Goal: Browse casually

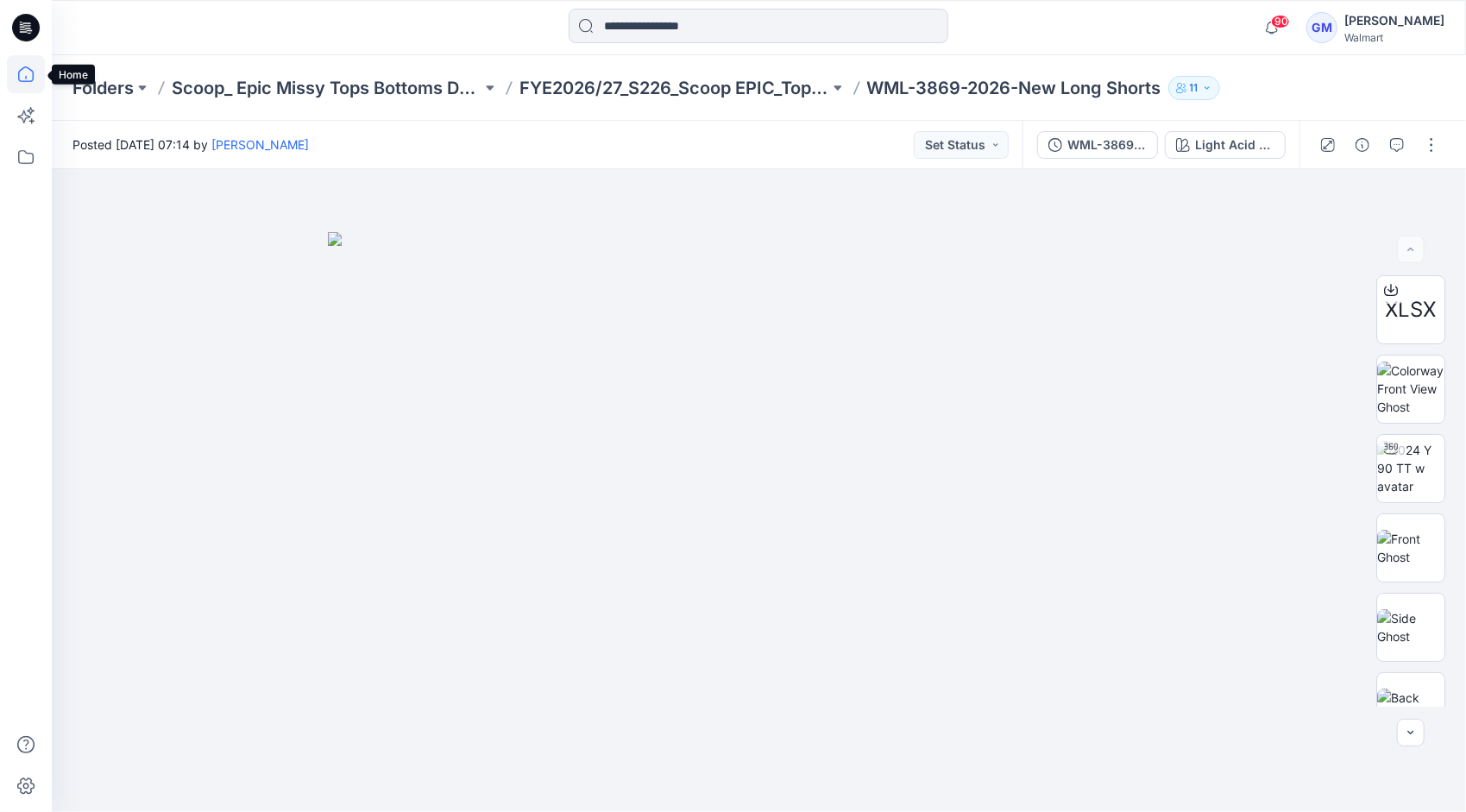
click at [28, 73] on icon at bounding box center [25, 73] width 38 height 38
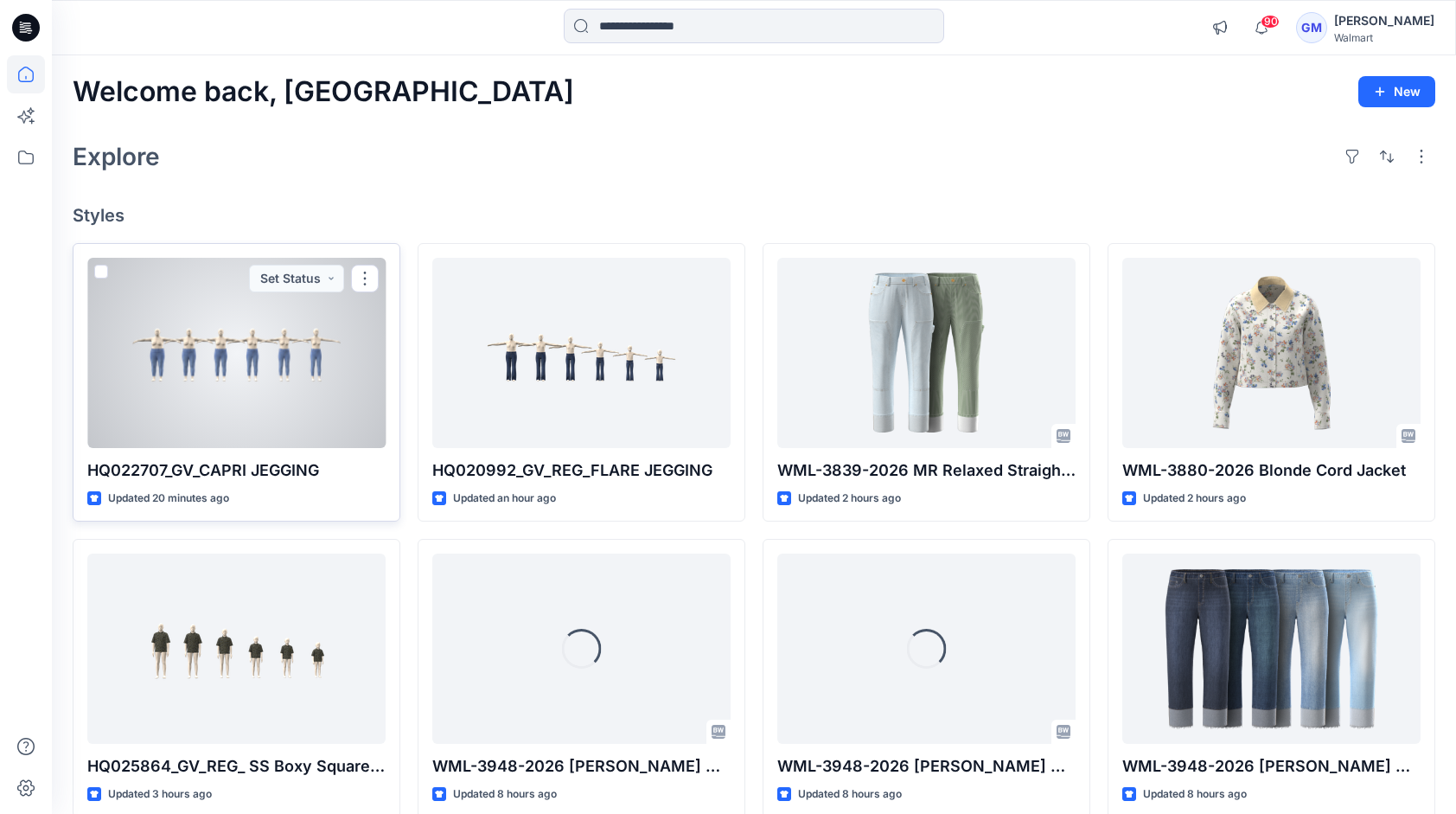
click at [268, 411] on div at bounding box center [236, 352] width 298 height 190
